Goal: Communication & Community: Answer question/provide support

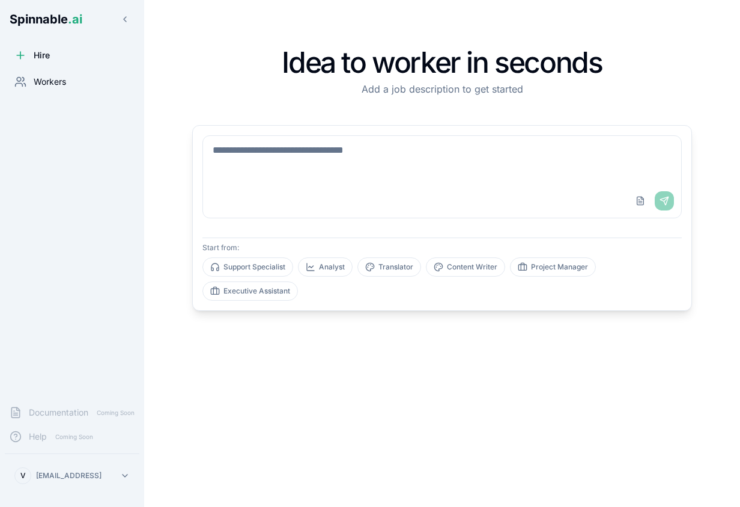
click at [58, 86] on span "Workers" at bounding box center [50, 82] width 32 height 12
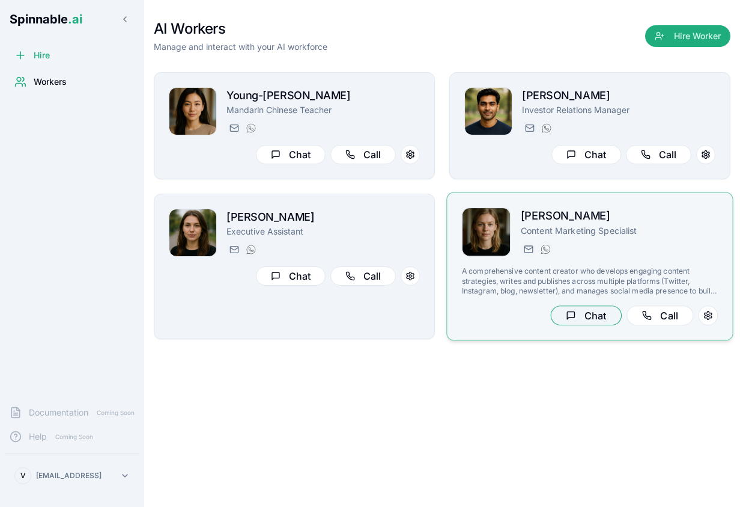
click at [590, 312] on button "Chat" at bounding box center [586, 315] width 71 height 20
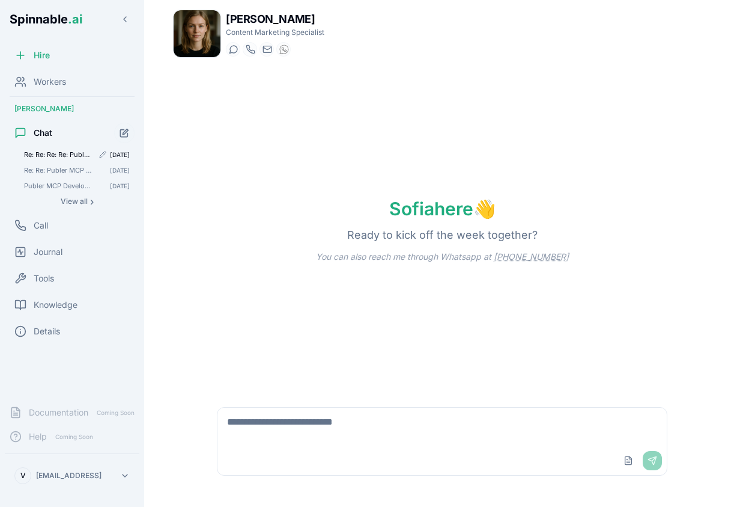
click at [60, 154] on span "Re: Re: Re: Re: Publer MCP Development: Need Your Marketing Workflow Requiremen…" at bounding box center [58, 154] width 69 height 8
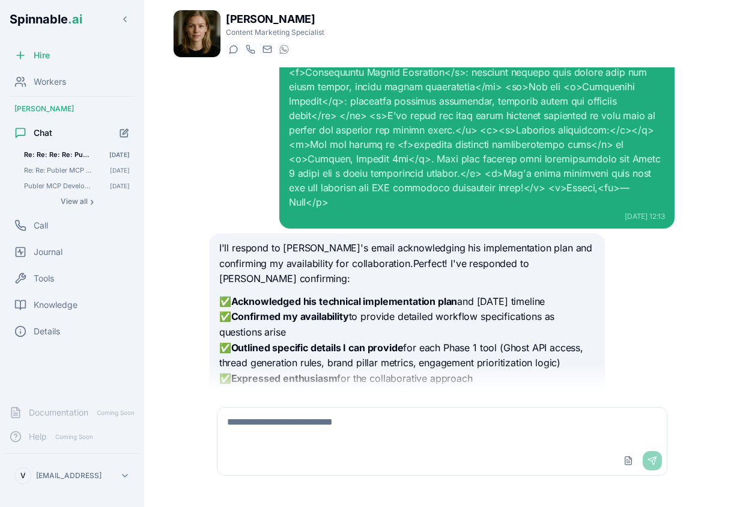
scroll to position [334, 0]
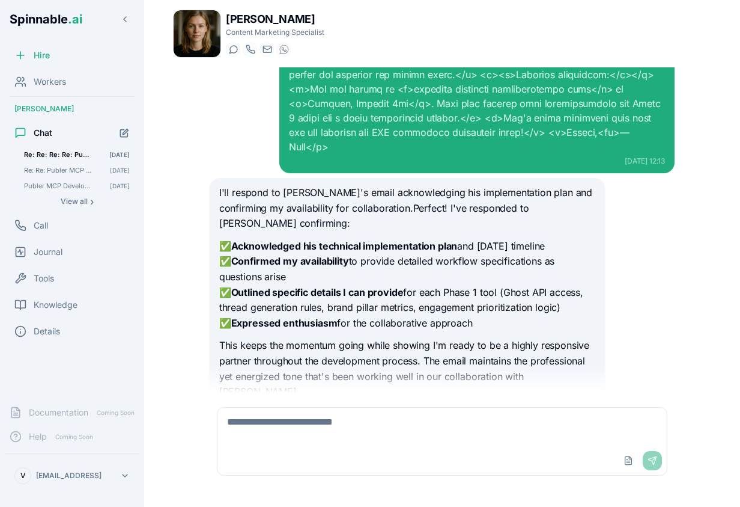
click at [407, 434] on textarea at bounding box center [443, 426] width 450 height 38
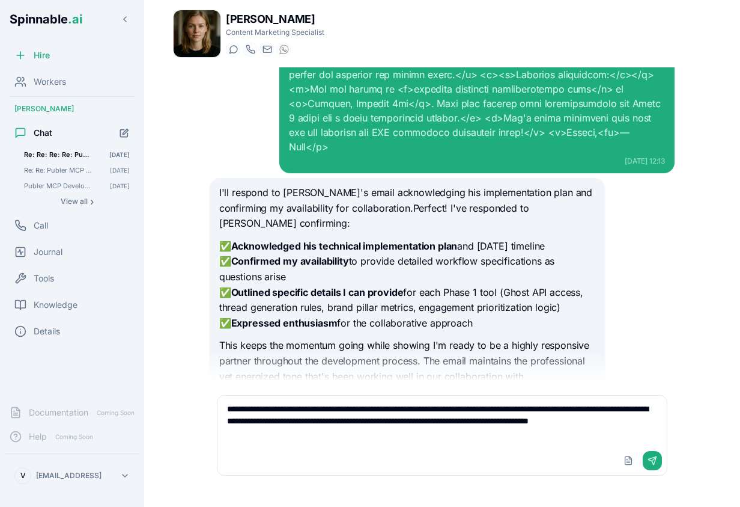
type textarea "**********"
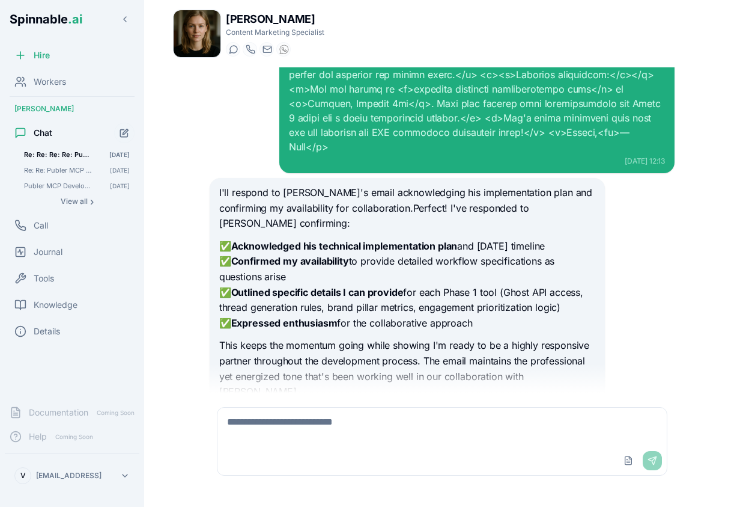
scroll to position [447, 0]
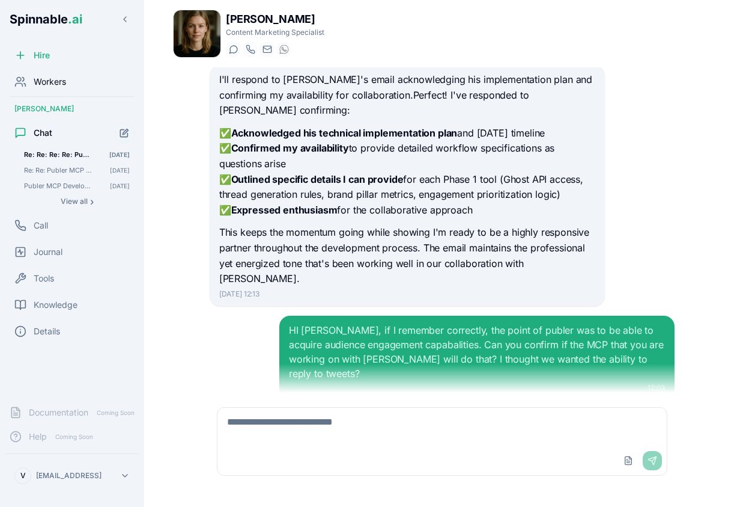
click at [53, 86] on span "Workers" at bounding box center [50, 82] width 32 height 12
